Goal: Entertainment & Leisure: Consume media (video, audio)

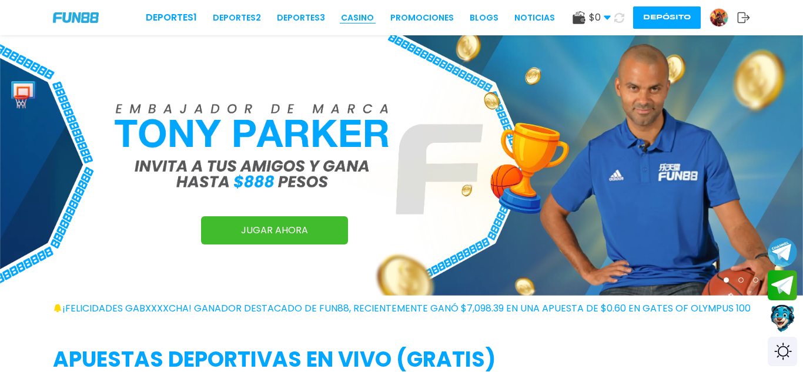
click at [356, 21] on link "CASINO" at bounding box center [357, 18] width 33 height 12
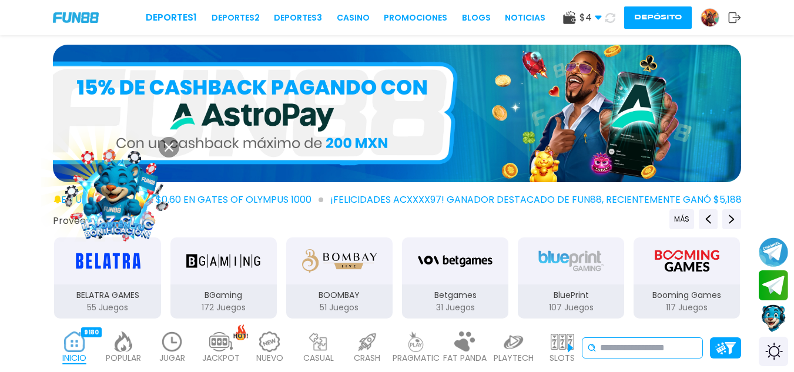
click at [591, 347] on icon at bounding box center [591, 347] width 9 height 9
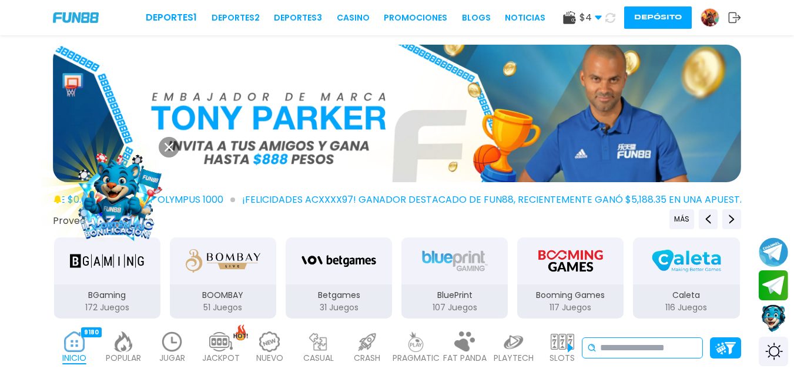
click at [603, 346] on input at bounding box center [649, 348] width 98 height 14
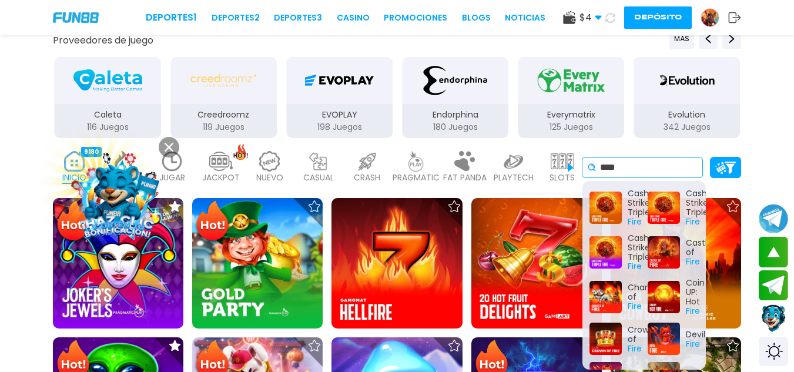
scroll to position [400, 0]
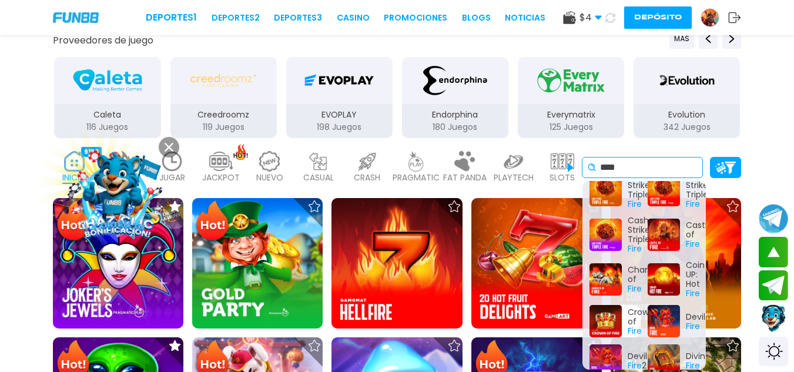
type input "****"
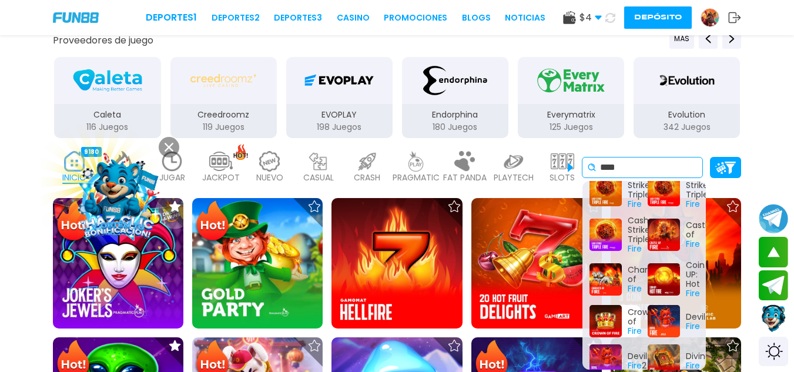
click at [599, 324] on div "Crown of Fire" at bounding box center [615, 321] width 51 height 32
